Goal: Task Accomplishment & Management: Use online tool/utility

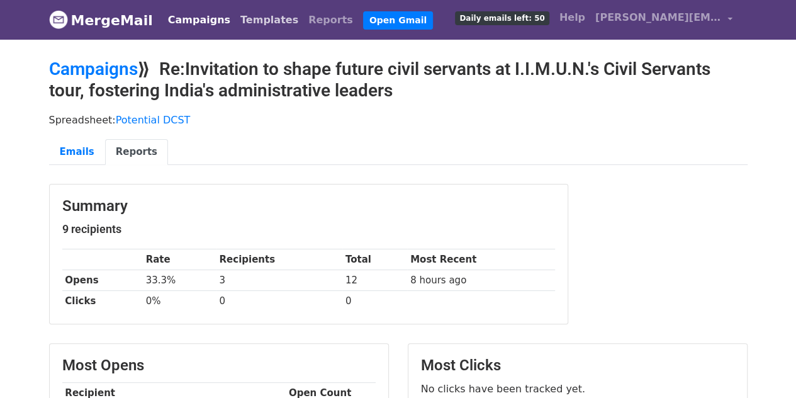
click at [246, 20] on link "Templates" at bounding box center [269, 20] width 68 height 25
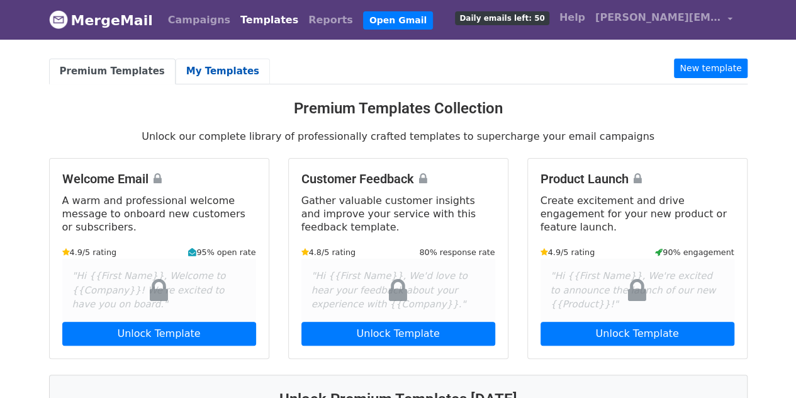
click at [198, 75] on link "My Templates" at bounding box center [223, 72] width 94 height 26
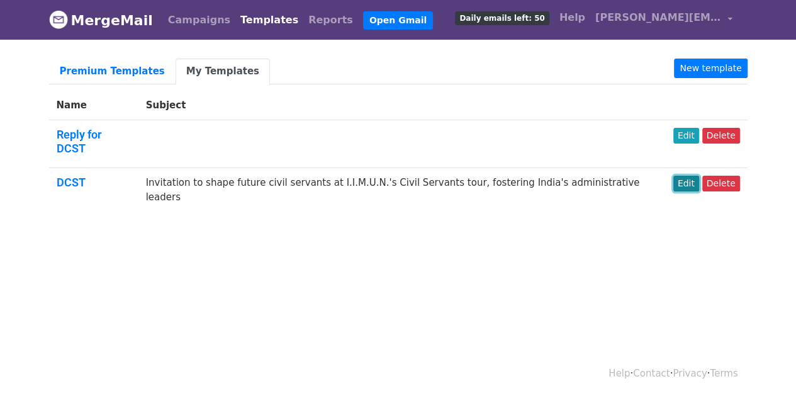
click at [694, 176] on link "Edit" at bounding box center [686, 184] width 26 height 16
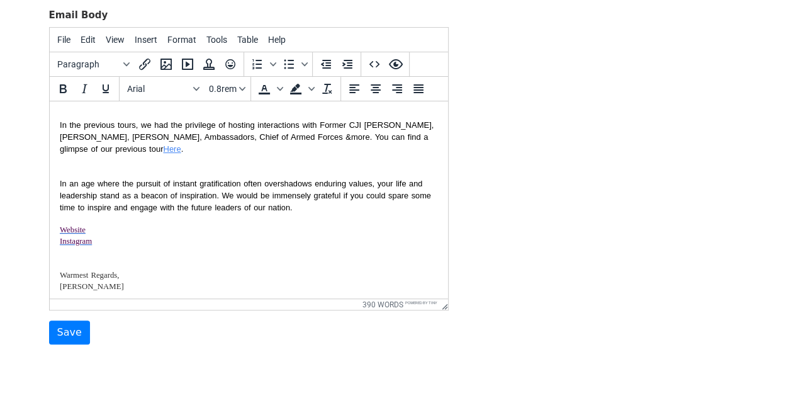
scroll to position [193, 0]
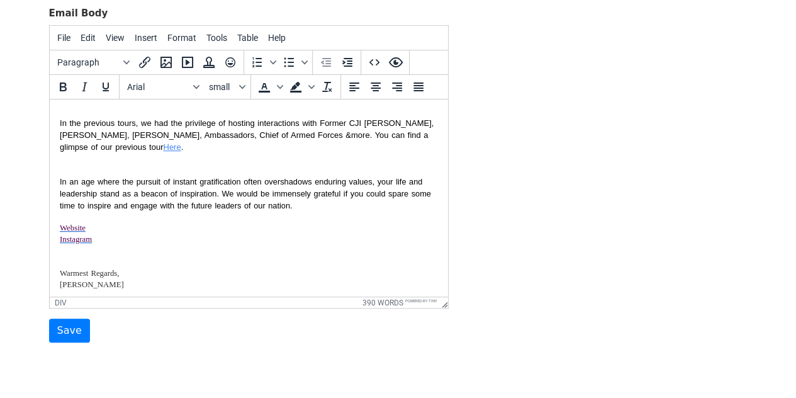
click at [175, 291] on div "--" at bounding box center [248, 296] width 378 height 11
paste body
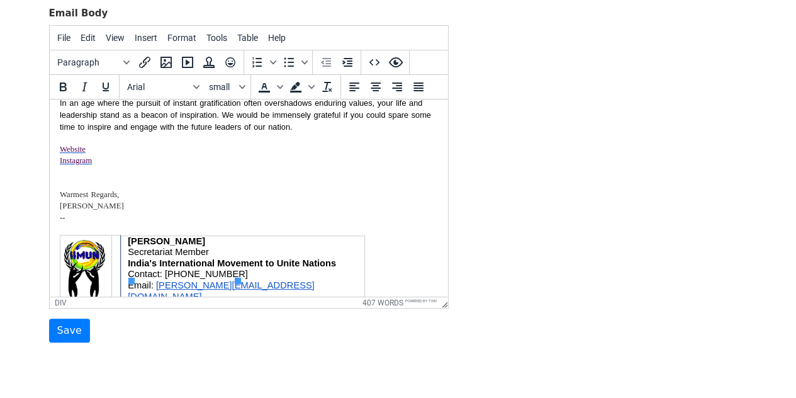
click at [156, 212] on div "--" at bounding box center [248, 223] width 378 height 23
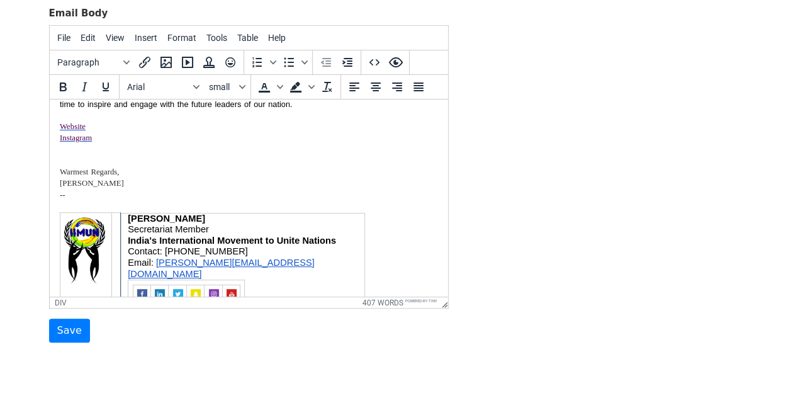
click at [157, 289] on img at bounding box center [159, 294] width 10 height 10
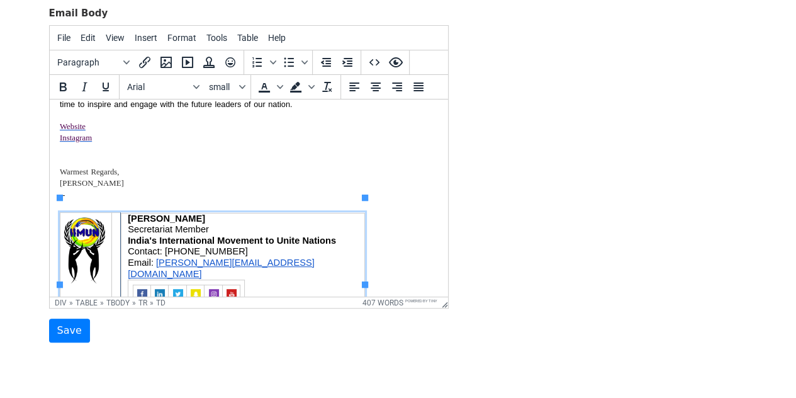
click at [336, 257] on table "[PERSON_NAME] Secretariat Member India's International Movement to Unite Nation…" at bounding box center [211, 261] width 305 height 99
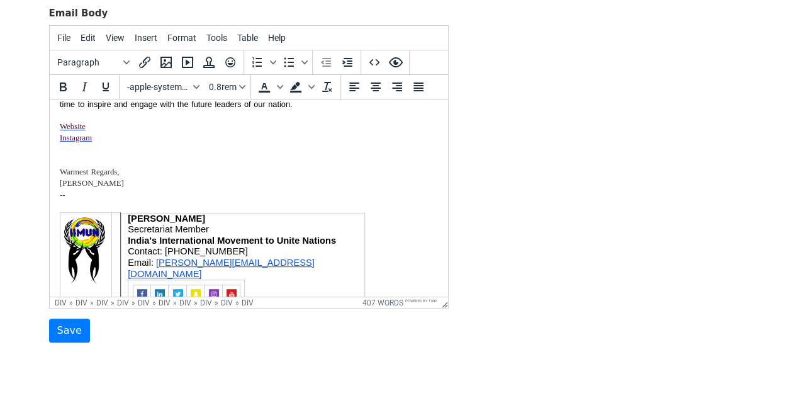
click at [300, 178] on div "[PERSON_NAME]" at bounding box center [248, 183] width 378 height 11
click at [77, 318] on input "Save" at bounding box center [69, 330] width 41 height 24
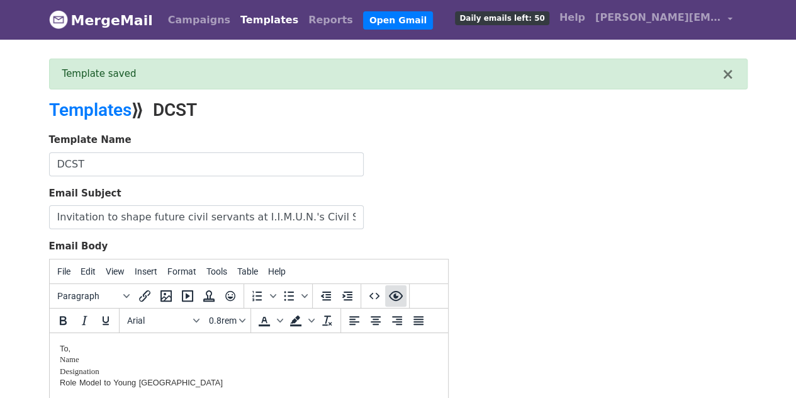
click at [393, 288] on icon "Preview" at bounding box center [395, 295] width 15 height 15
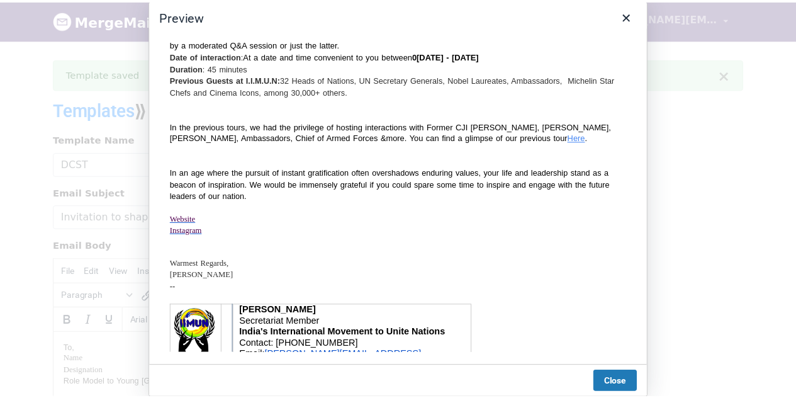
scroll to position [341, 0]
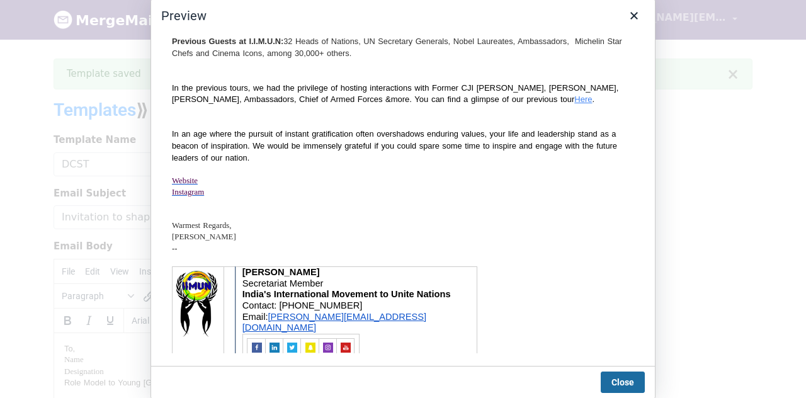
click at [617, 392] on button "Close" at bounding box center [622, 381] width 44 height 21
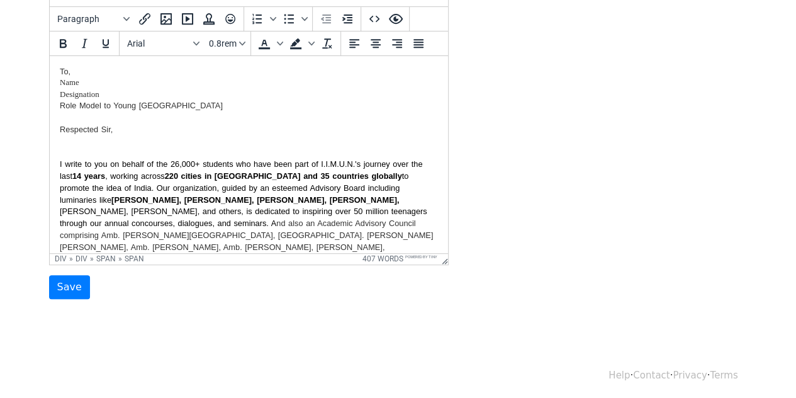
scroll to position [518, 0]
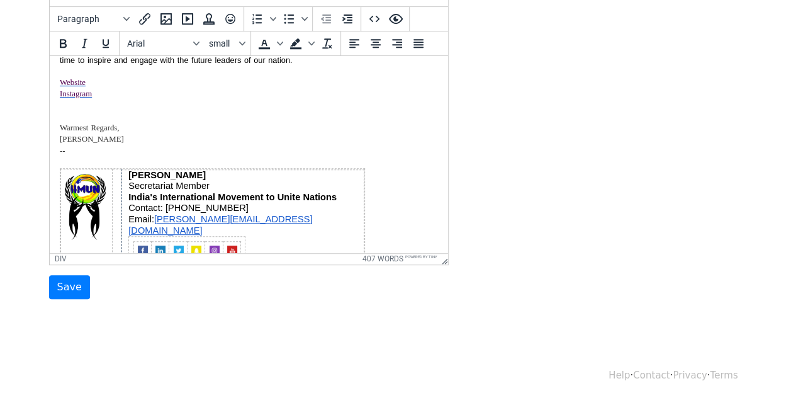
click at [370, 222] on div "Shrey Dhuvad Secretariat Member India's International Movement to Unite Nations…" at bounding box center [248, 218] width 378 height 103
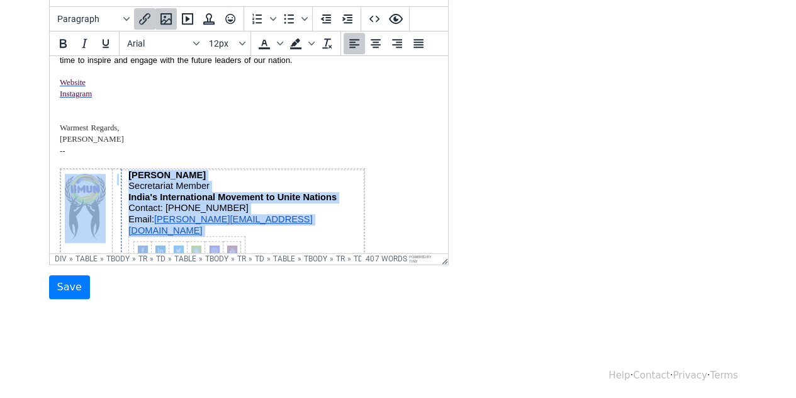
click at [370, 222] on div "Shrey Dhuvad Secretariat Member India's International Movement to Unite Nations…" at bounding box center [248, 218] width 378 height 103
click at [327, 216] on table "Shrey Dhuvad Secretariat Member India's International Movement to Unite Nations…" at bounding box center [211, 217] width 305 height 100
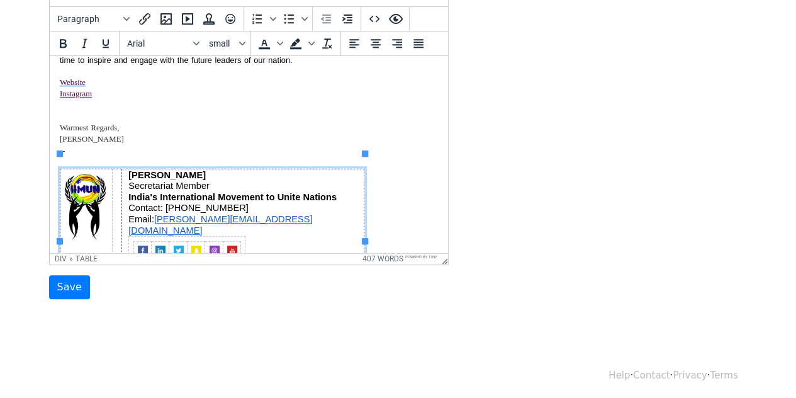
drag, startPoint x: 403, startPoint y: 215, endPoint x: 48, endPoint y: 169, distance: 358.5
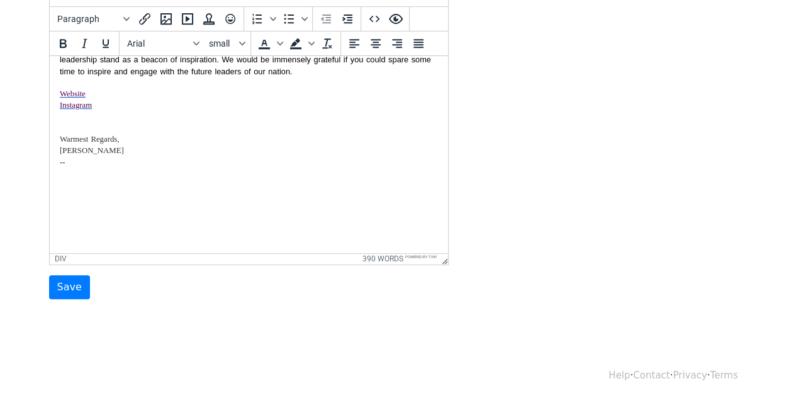
scroll to position [517, 0]
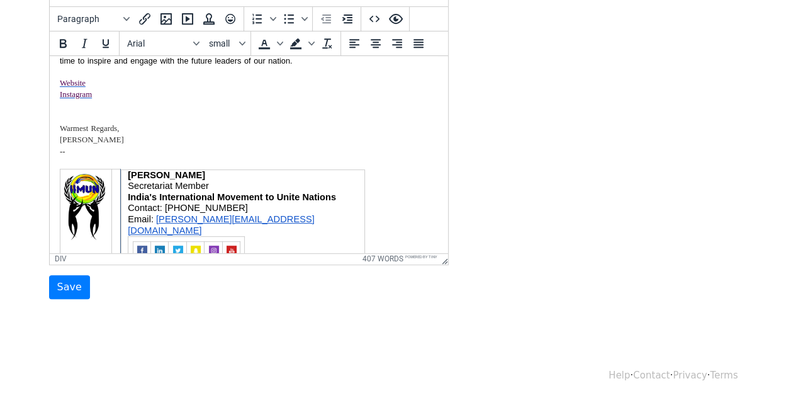
click at [376, 223] on div "[PERSON_NAME] Secretariat Member India's International Movement to Unite Nation…" at bounding box center [248, 219] width 378 height 102
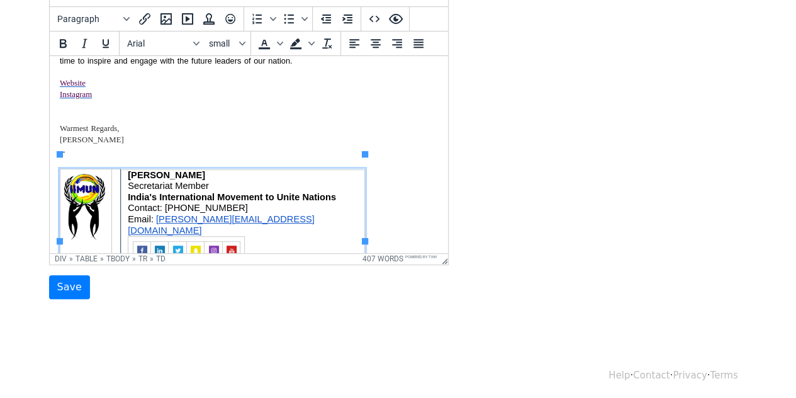
click at [273, 214] on td "[PERSON_NAME] Secretariat Member India's International Movement to Unite Nation…" at bounding box center [242, 218] width 244 height 98
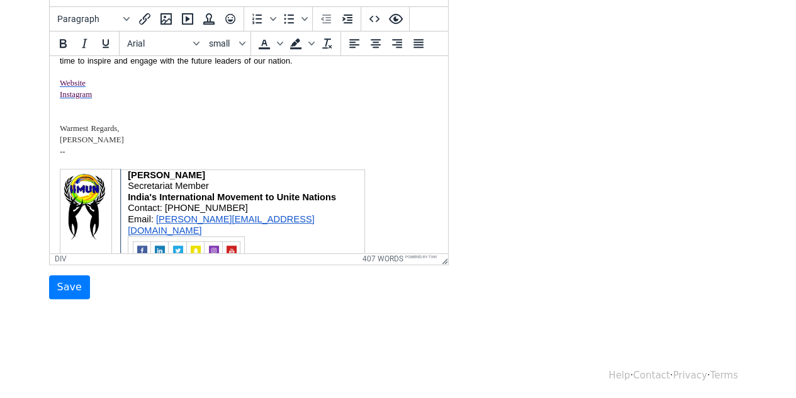
click at [391, 215] on div "[PERSON_NAME] Secretariat Member India's International Movement to Unite Nation…" at bounding box center [248, 219] width 378 height 102
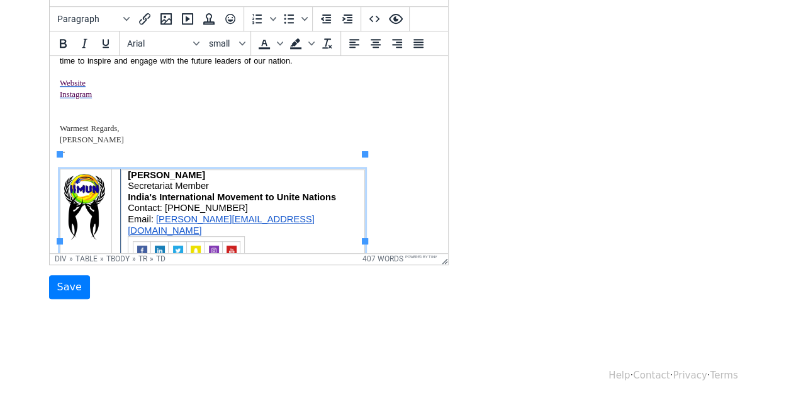
click at [335, 214] on table "[PERSON_NAME] Secretariat Member India's International Movement to Unite Nation…" at bounding box center [211, 217] width 305 height 99
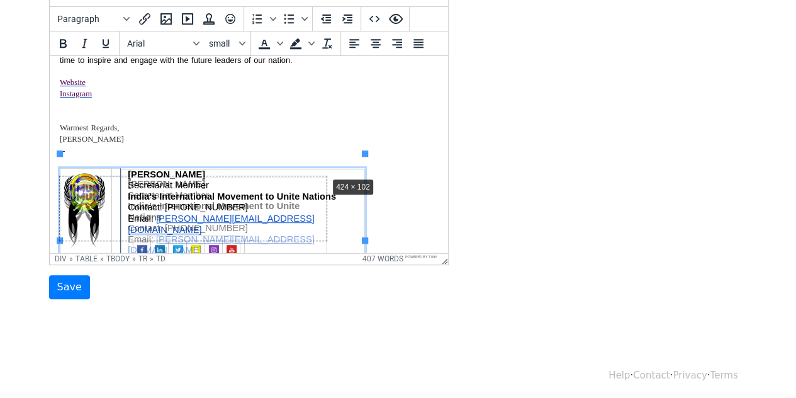
drag, startPoint x: 366, startPoint y: 154, endPoint x: 328, endPoint y: 176, distance: 44.3
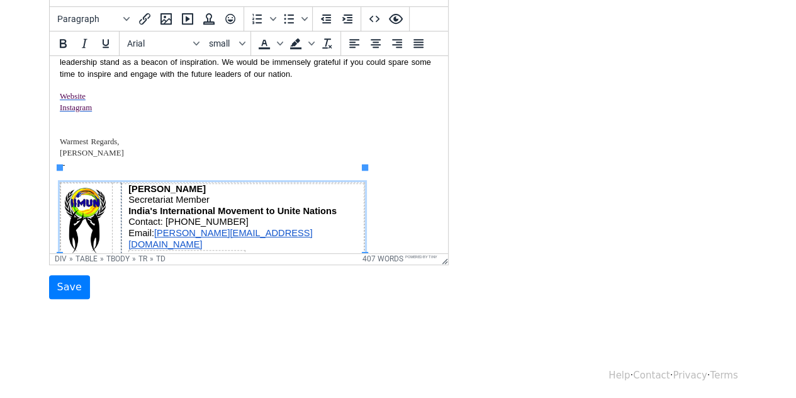
scroll to position [518, 0]
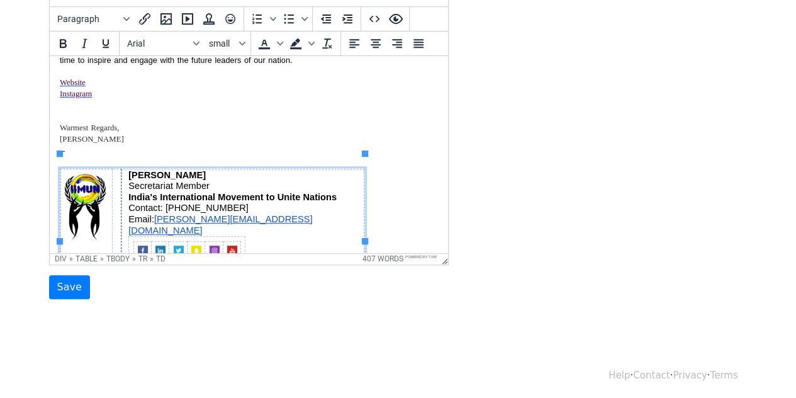
click at [464, 218] on div "Template Name DCST Email Subject Invitation to shape future civil servants at I…" at bounding box center [398, 77] width 717 height 443
click at [205, 330] on body "MergeMail Campaigns Templates Reports Open Gmail Daily emails left: 50 Help shr…" at bounding box center [398, 36] width 796 height 626
click at [188, 122] on div "Warmest Regards," at bounding box center [248, 127] width 378 height 11
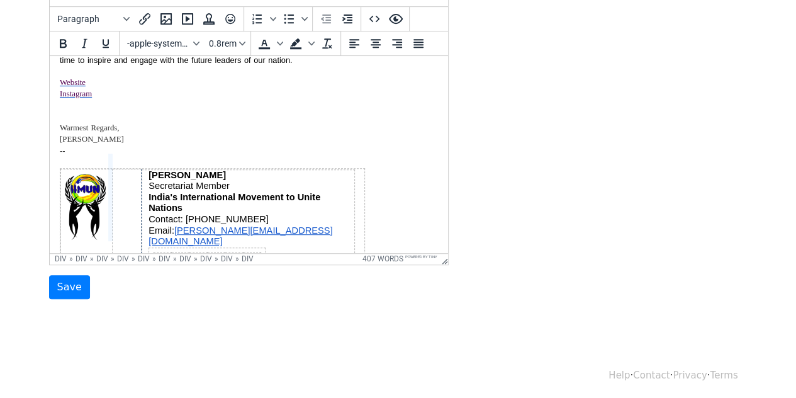
drag, startPoint x: 140, startPoint y: 208, endPoint x: 110, endPoint y: 205, distance: 30.4
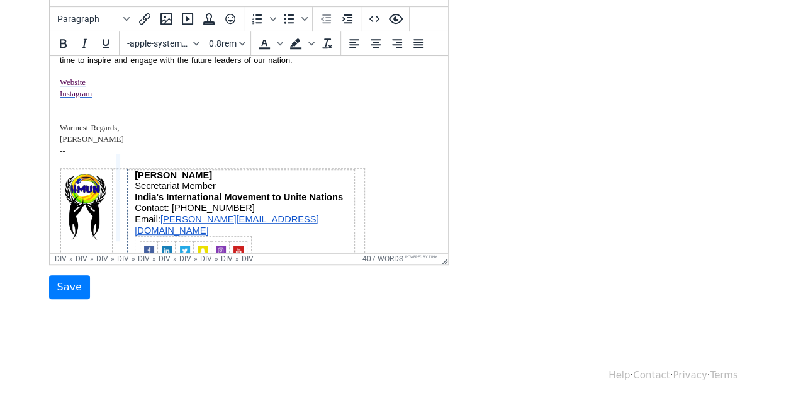
drag, startPoint x: 126, startPoint y: 205, endPoint x: 115, endPoint y: 203, distance: 11.4
click at [78, 283] on input "Save" at bounding box center [69, 287] width 41 height 24
